Goal: Task Accomplishment & Management: Manage account settings

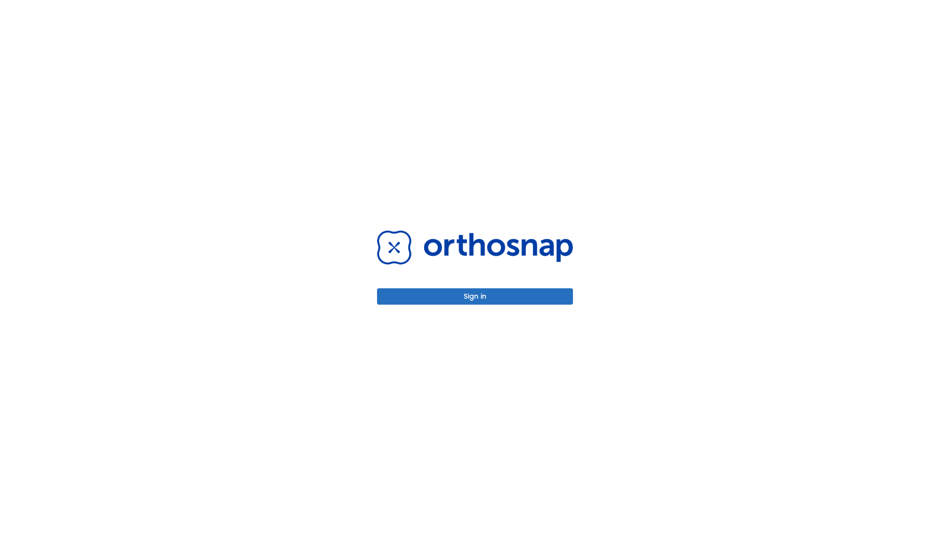
click at [475, 296] on button "Sign in" at bounding box center [475, 296] width 196 height 16
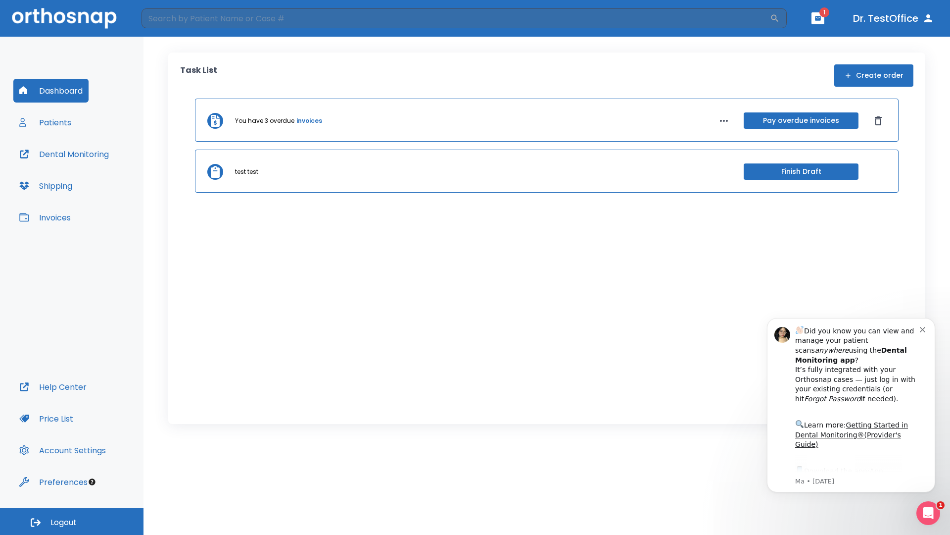
click at [72, 521] on span "Logout" at bounding box center [63, 522] width 26 height 11
